Goal: Transaction & Acquisition: Purchase product/service

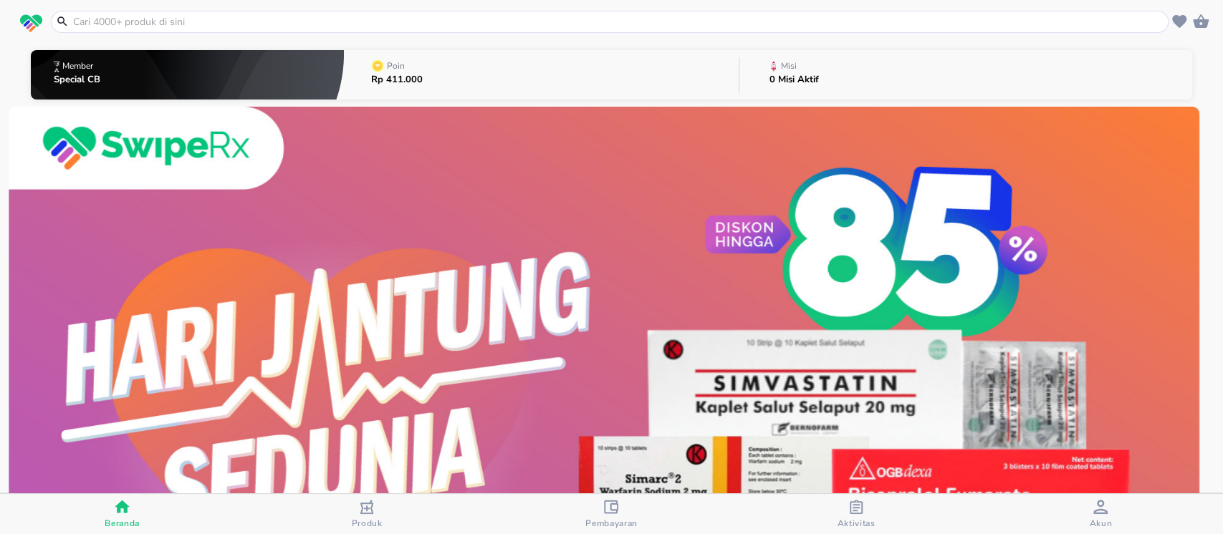
click at [143, 26] on input "text" at bounding box center [618, 21] width 1093 height 15
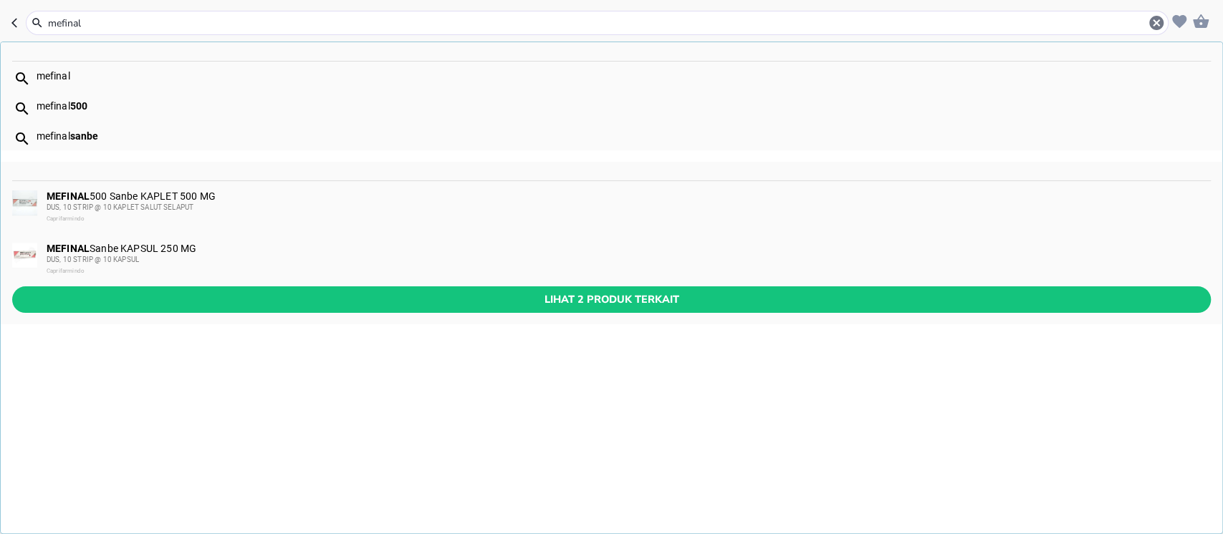
type input "mefinal"
click at [114, 96] on div "mefinal 500" at bounding box center [612, 106] width 1222 height 30
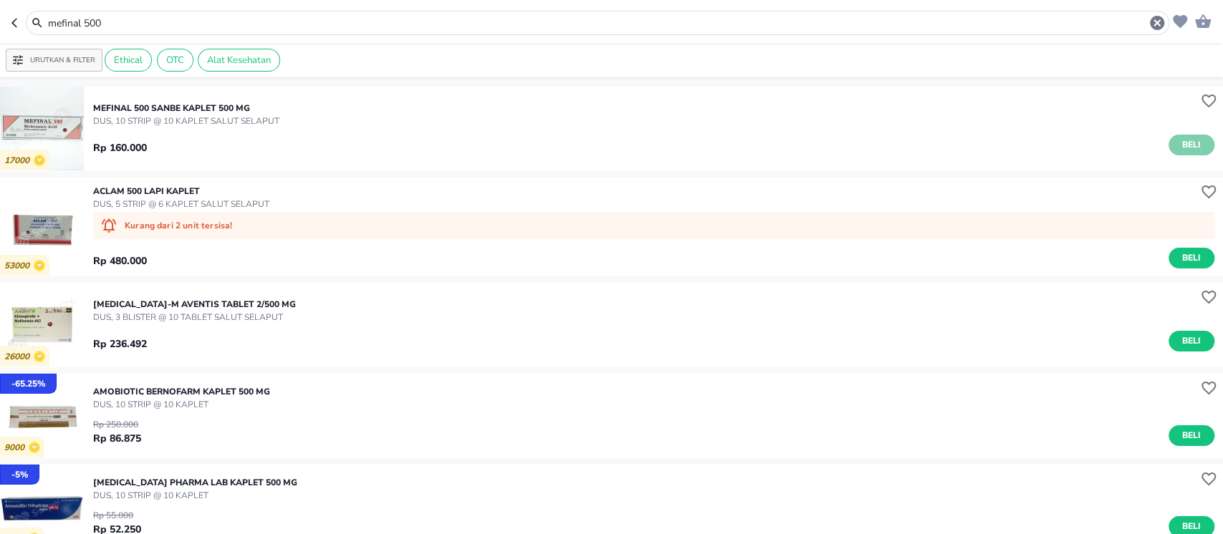
click at [1179, 150] on span "Beli" at bounding box center [1191, 145] width 24 height 15
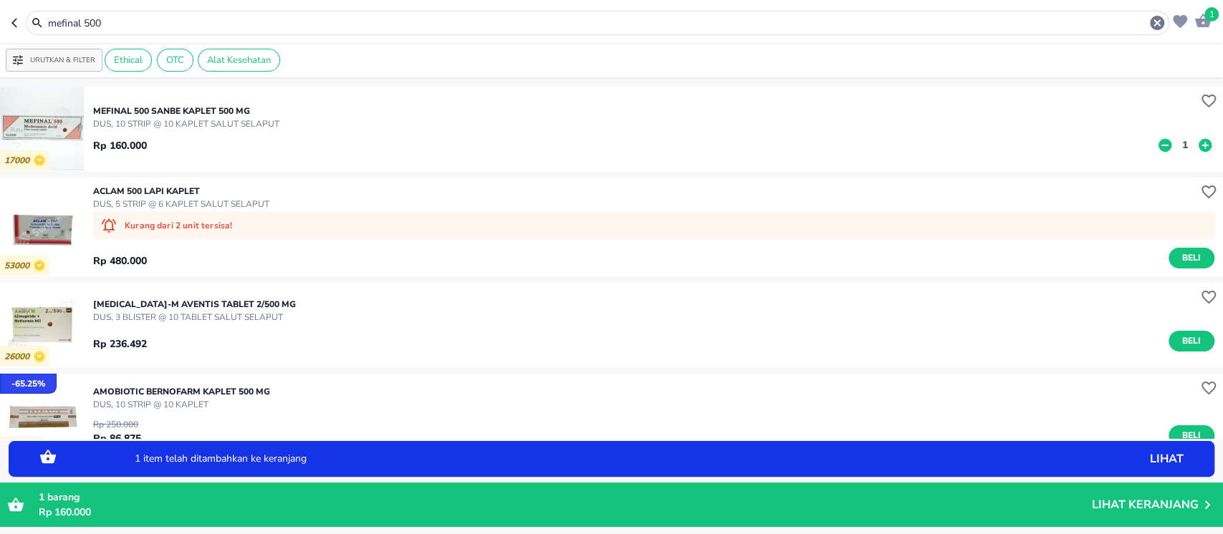
click at [1179, 145] on p "1" at bounding box center [1185, 145] width 13 height 15
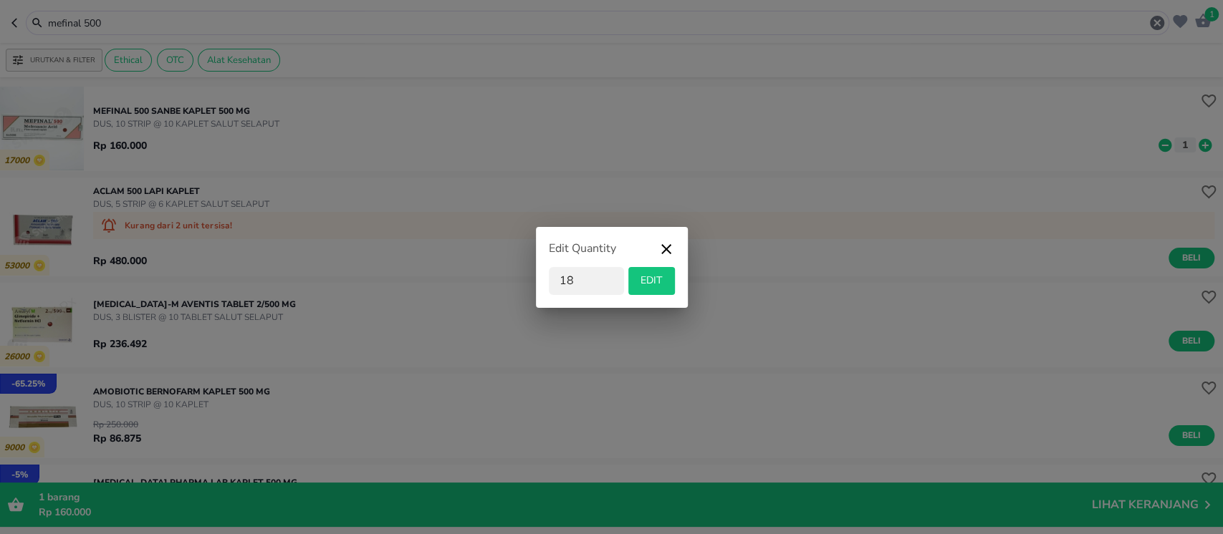
type input "18"
click at [663, 287] on span "EDIT" at bounding box center [651, 281] width 35 height 18
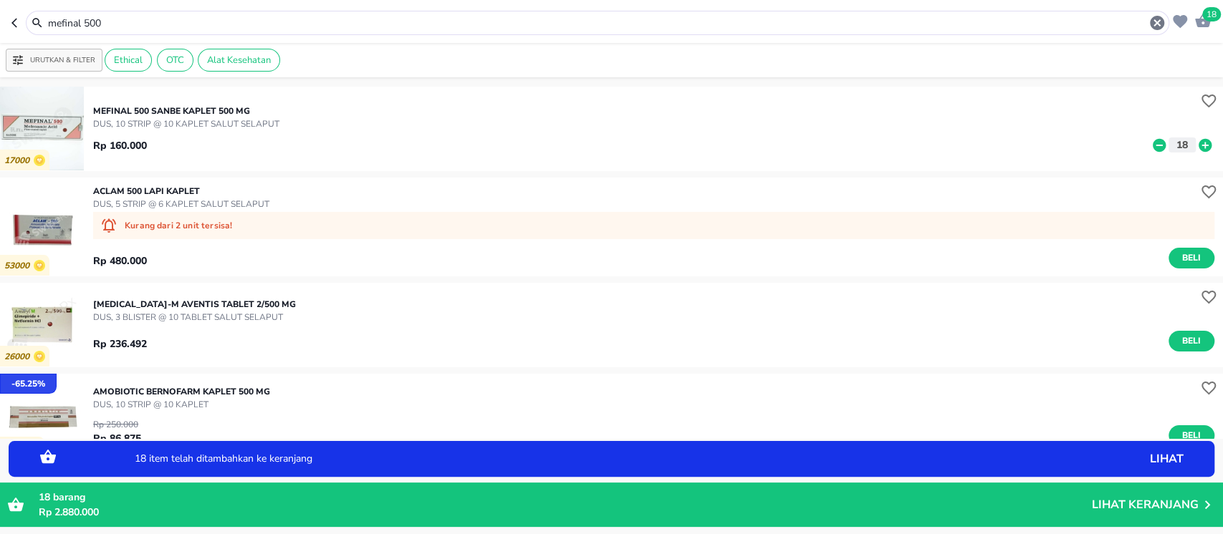
click at [1208, 11] on span "18" at bounding box center [1211, 14] width 19 height 14
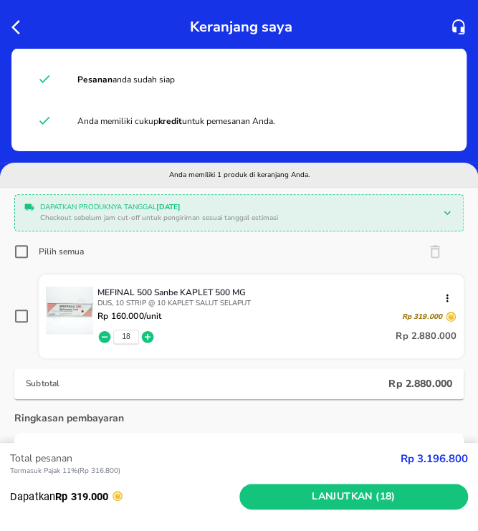
click at [281, 248] on div "Pilih semua" at bounding box center [238, 251] width 449 height 29
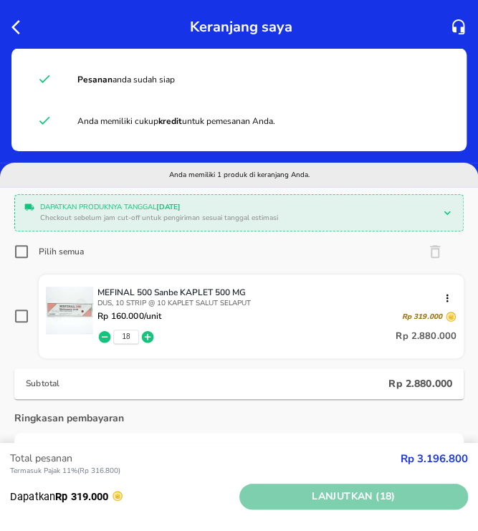
click at [379, 503] on span "Lanjutkan (18)" at bounding box center [354, 497] width 218 height 18
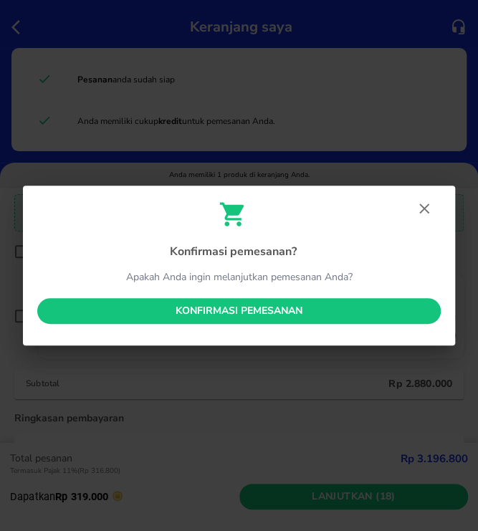
click at [348, 316] on span "Konfirmasi pemesanan" at bounding box center [239, 311] width 380 height 18
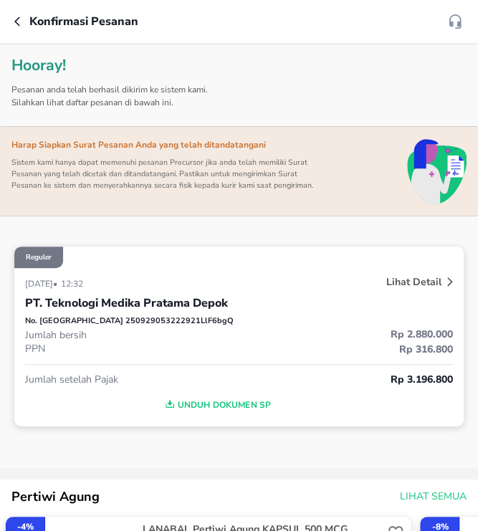
click at [224, 39] on div "Konfirmasi pesanan" at bounding box center [239, 21] width 478 height 43
